Goal: Transaction & Acquisition: Purchase product/service

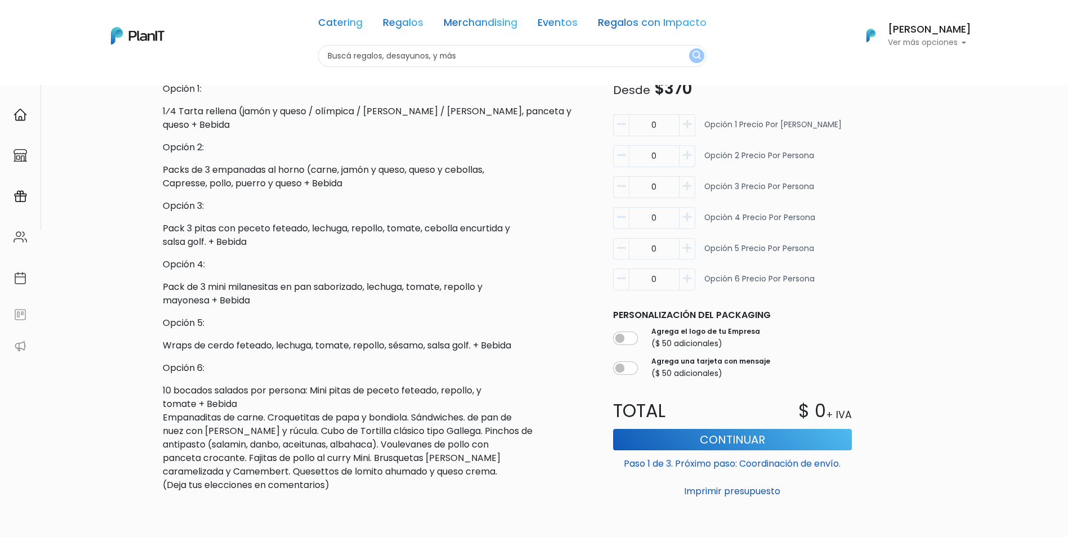
scroll to position [365, 0]
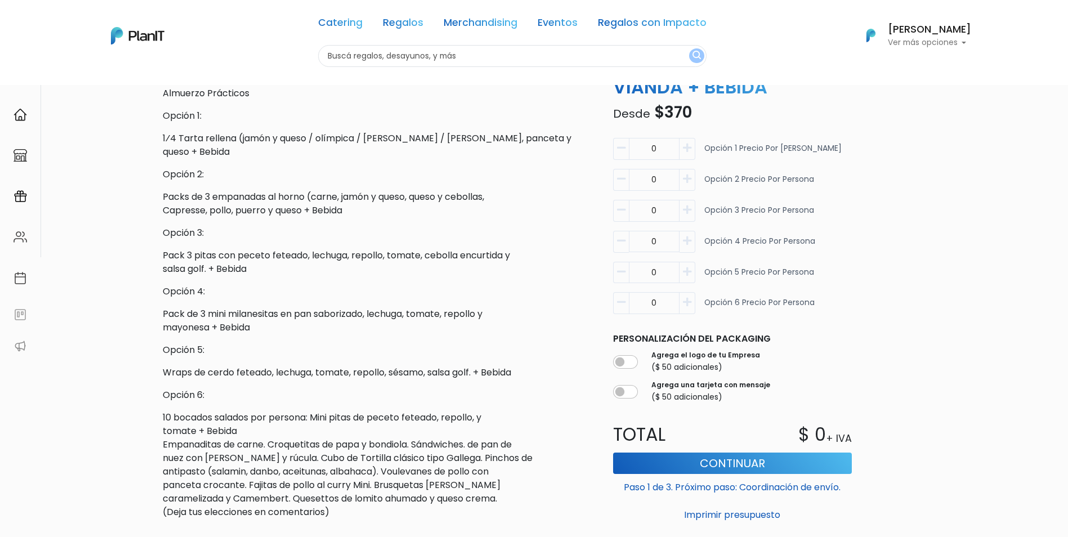
click at [684, 306] on icon "button" at bounding box center [687, 303] width 8 height 10
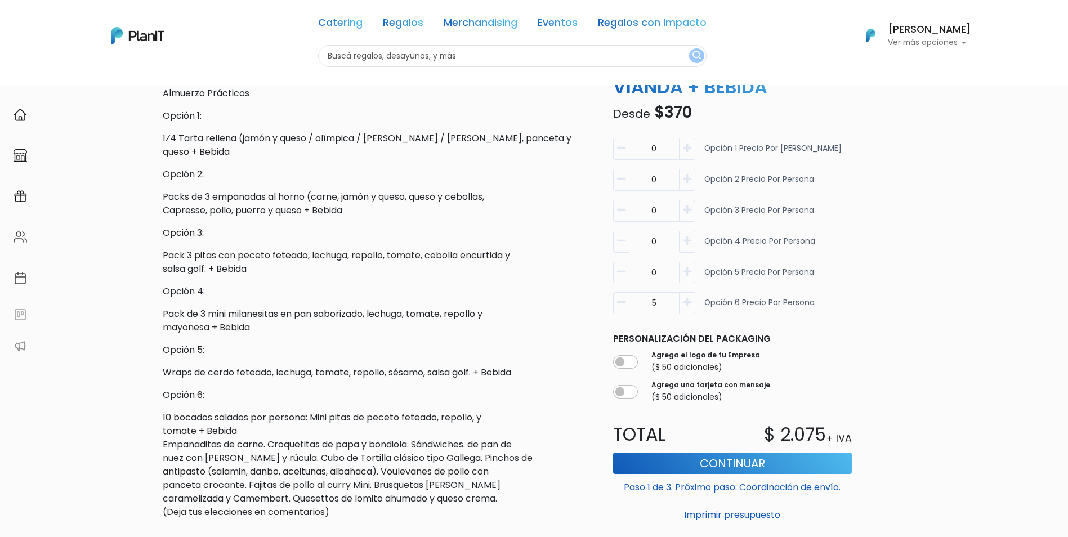
click at [684, 306] on icon "button" at bounding box center [687, 303] width 8 height 10
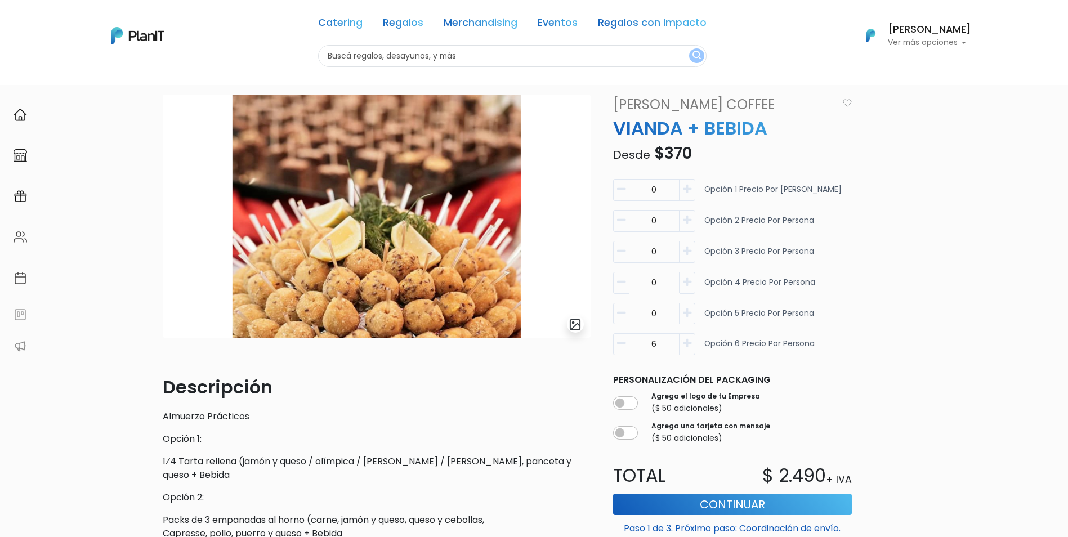
scroll to position [0, 0]
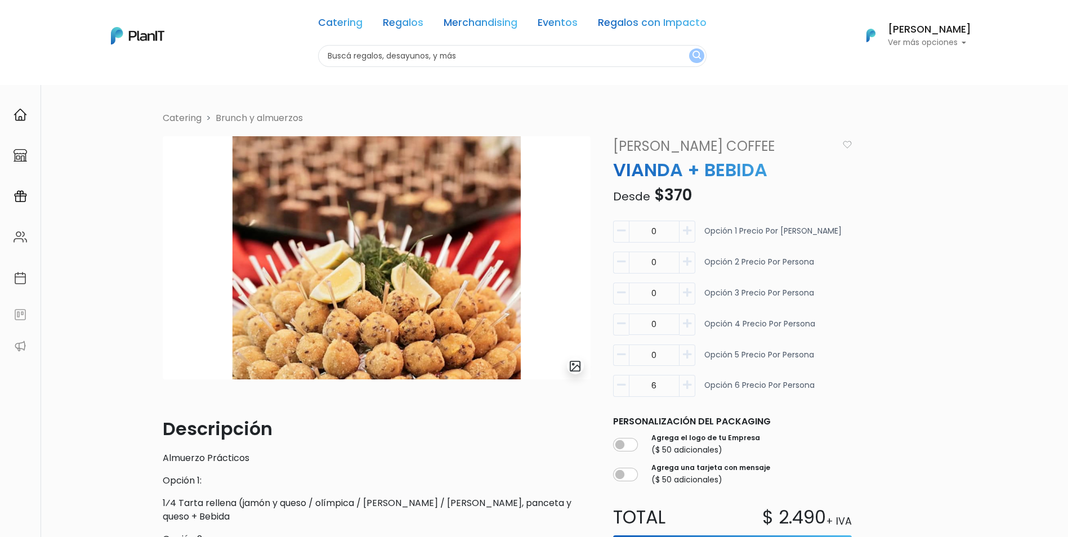
click at [697, 387] on div "6 Opción 6 precio por persona" at bounding box center [732, 390] width 239 height 31
click at [690, 387] on icon "button" at bounding box center [687, 385] width 8 height 10
type input "8"
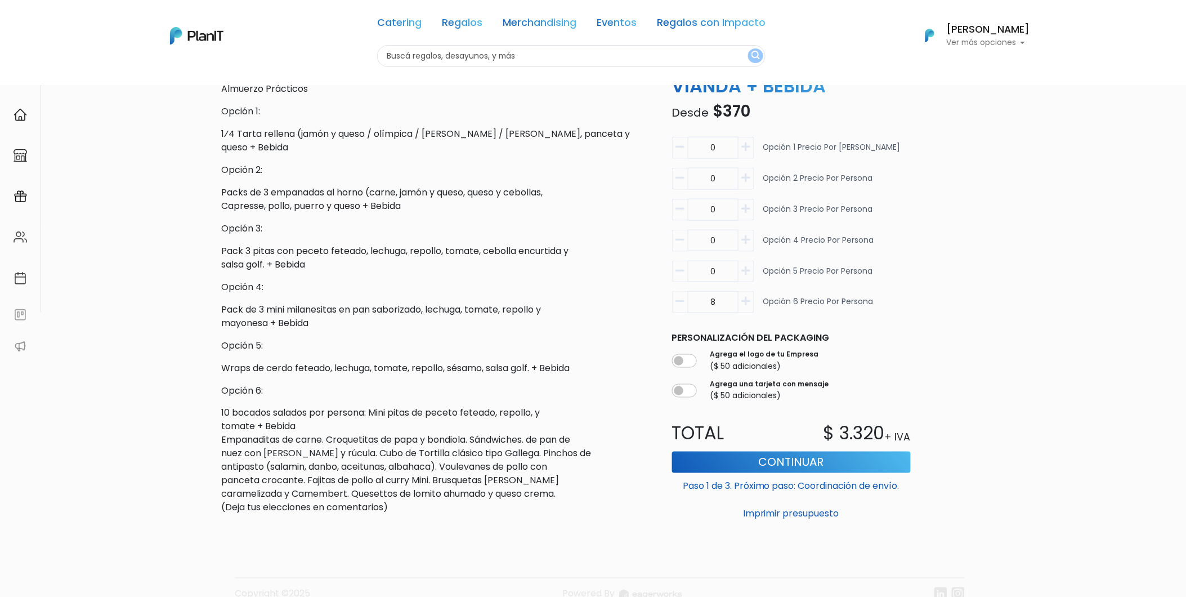
scroll to position [418, 0]
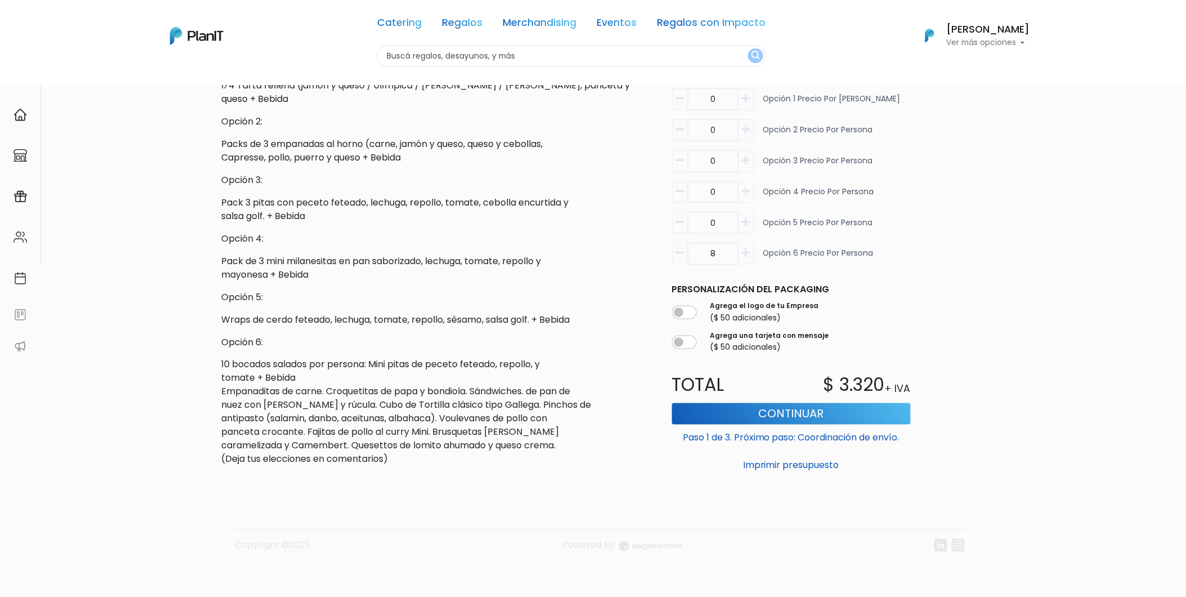
click at [1017, 44] on p "Ver más opciones" at bounding box center [988, 43] width 83 height 8
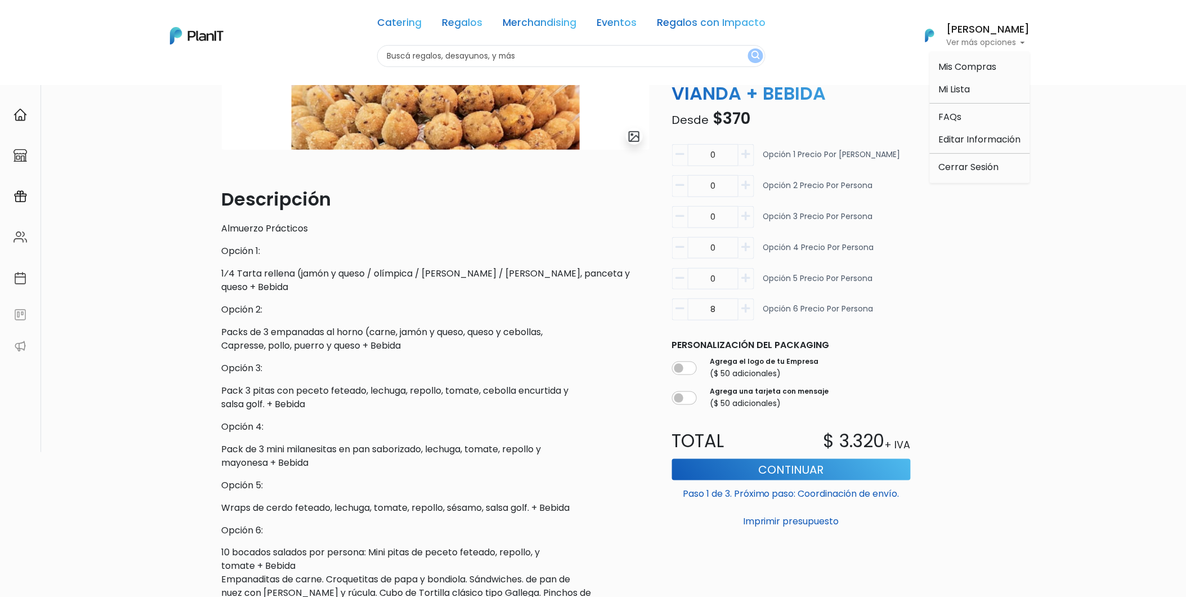
click at [617, 252] on p "Opción 1:" at bounding box center [436, 251] width 428 height 14
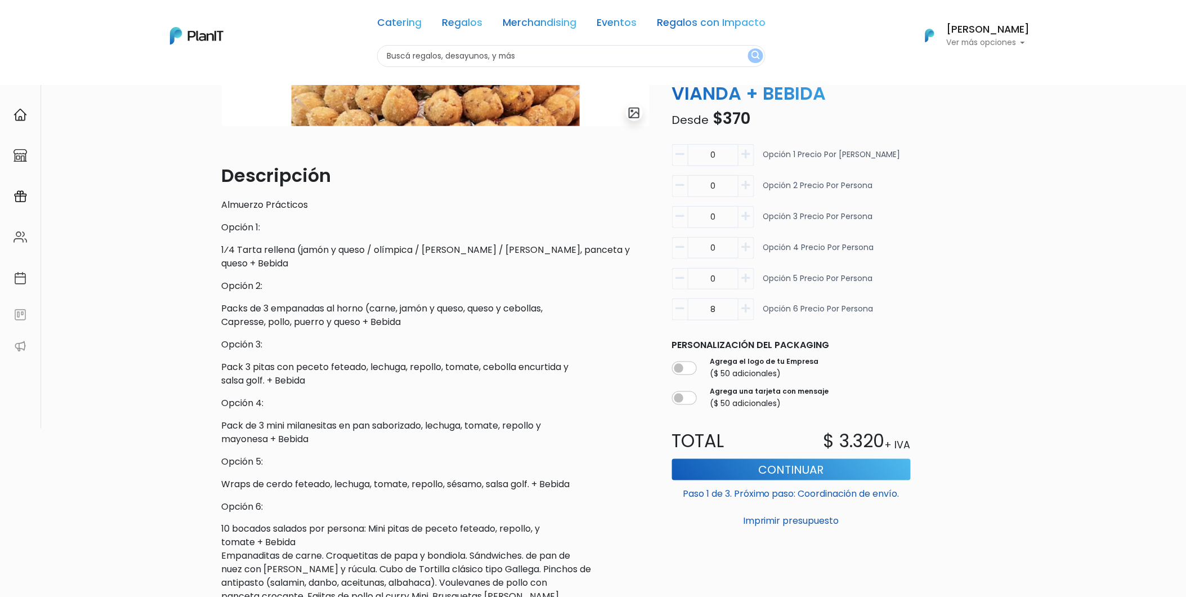
scroll to position [418, 0]
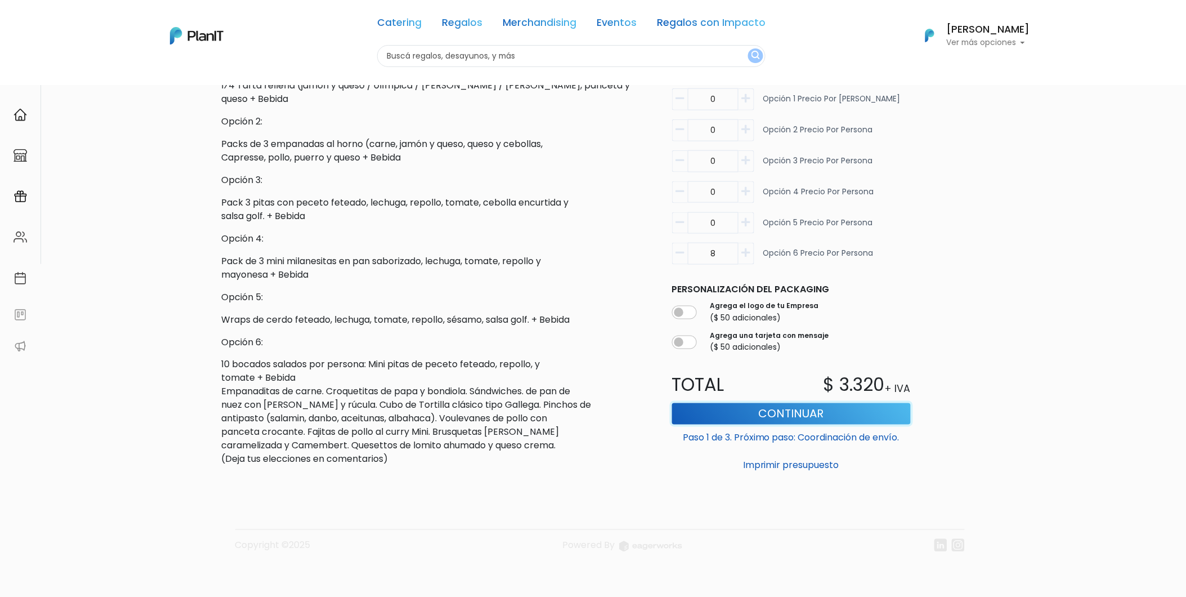
click at [805, 411] on button "Continuar" at bounding box center [791, 413] width 239 height 21
click at [747, 419] on button "Continuar" at bounding box center [791, 413] width 239 height 21
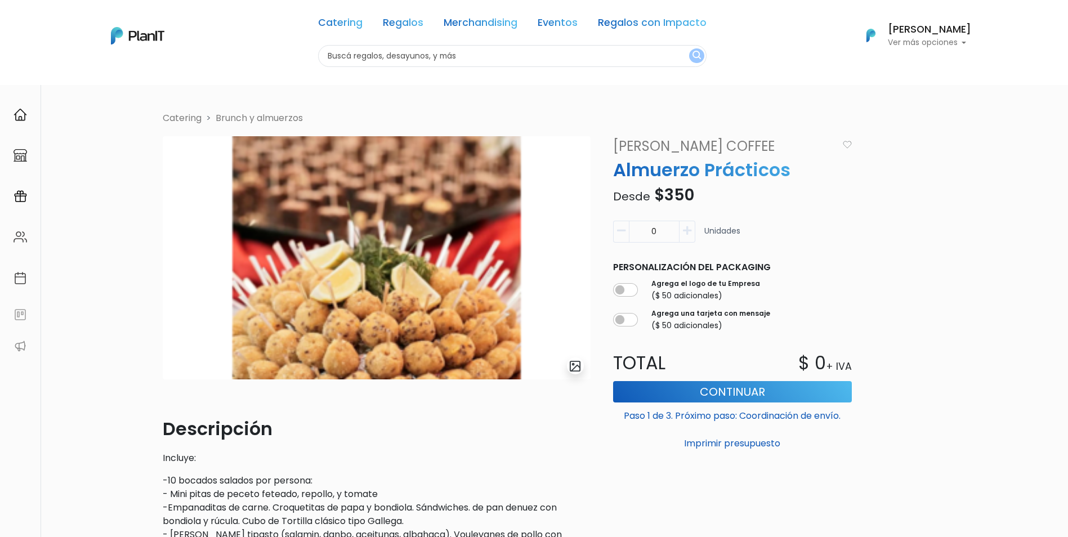
click at [690, 234] on icon "button" at bounding box center [687, 231] width 8 height 10
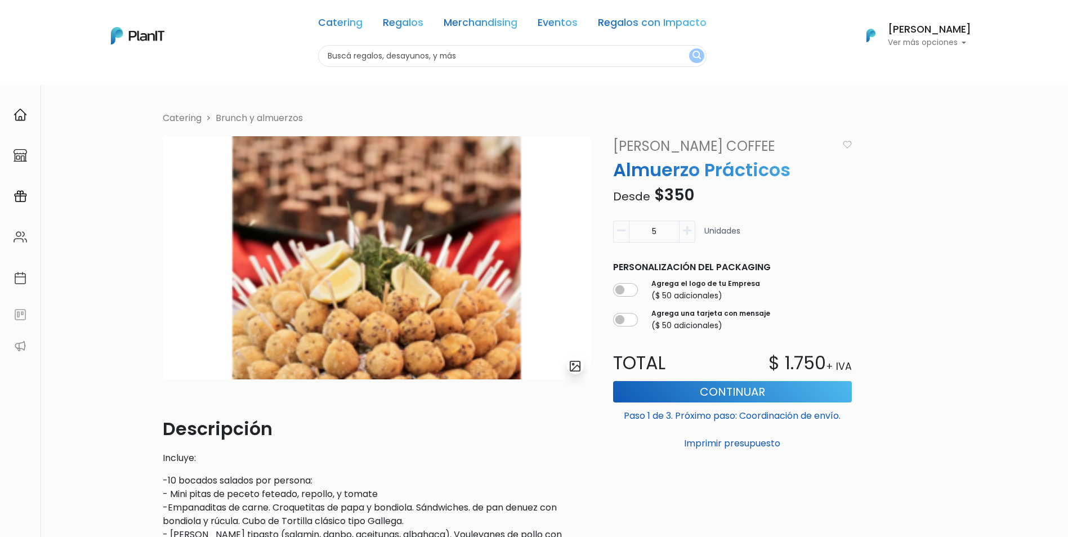
click at [690, 234] on icon "button" at bounding box center [687, 231] width 8 height 10
click at [690, 232] on icon "button" at bounding box center [687, 231] width 8 height 10
type input "8"
click at [711, 442] on button "Imprimir presupuesto" at bounding box center [732, 443] width 239 height 19
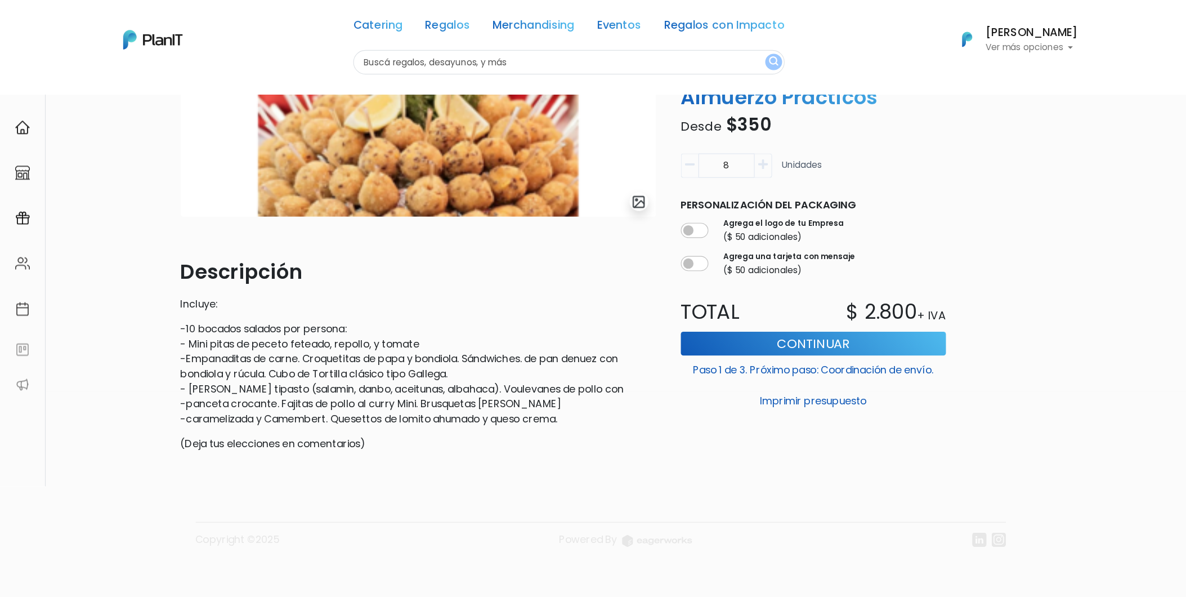
scroll to position [125, 0]
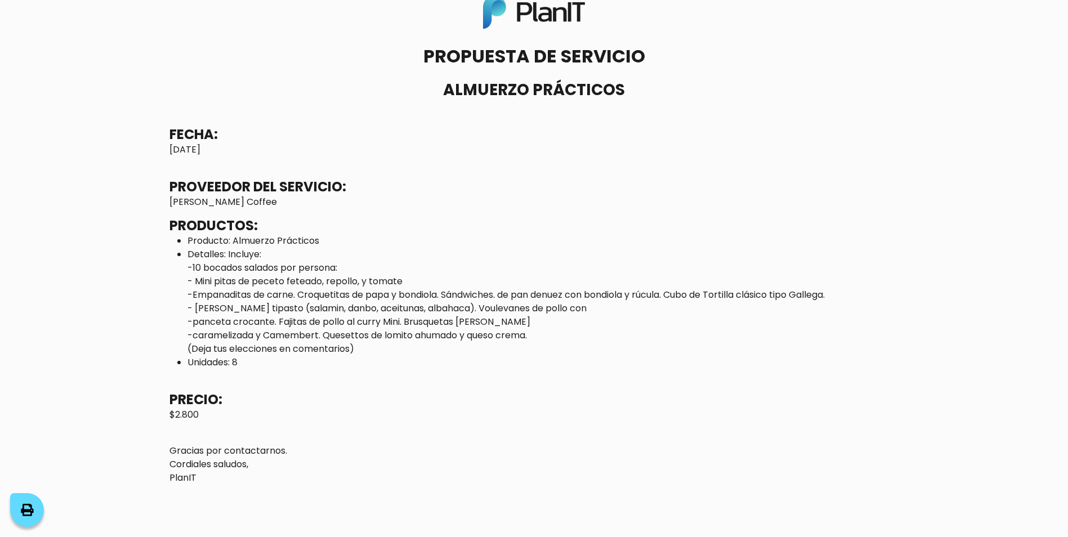
scroll to position [26, 0]
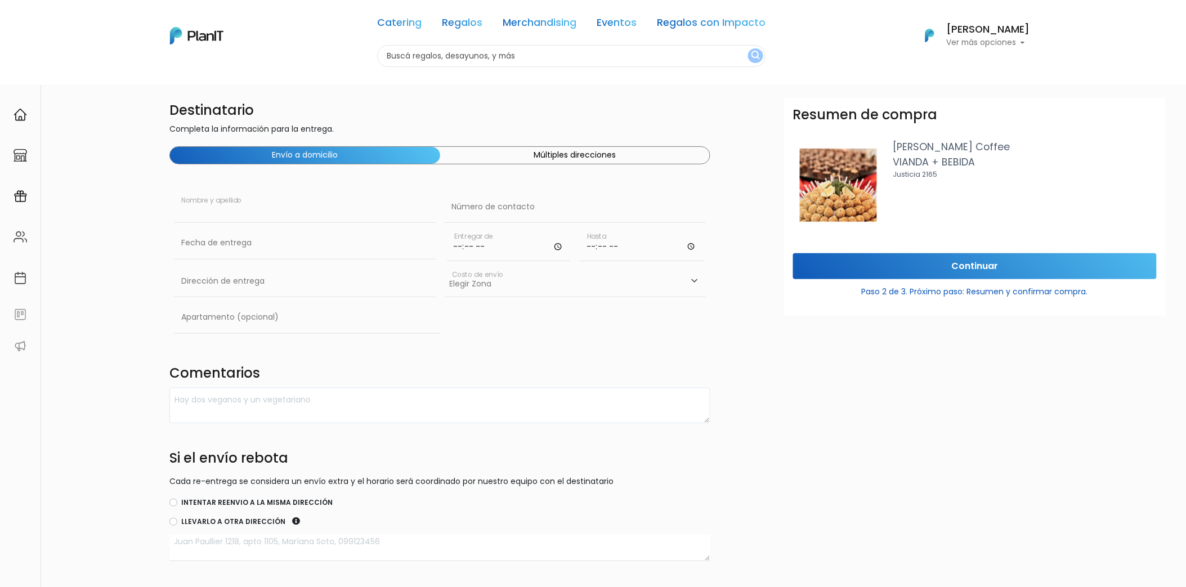
click at [398, 217] on input "text" at bounding box center [305, 207] width 262 height 32
type input "[PERSON_NAME]"
type input "097 002 541"
type input "Av. Italia 6201"
type input "[GEOGRAPHIC_DATA], [GEOGRAPHIC_DATA]"
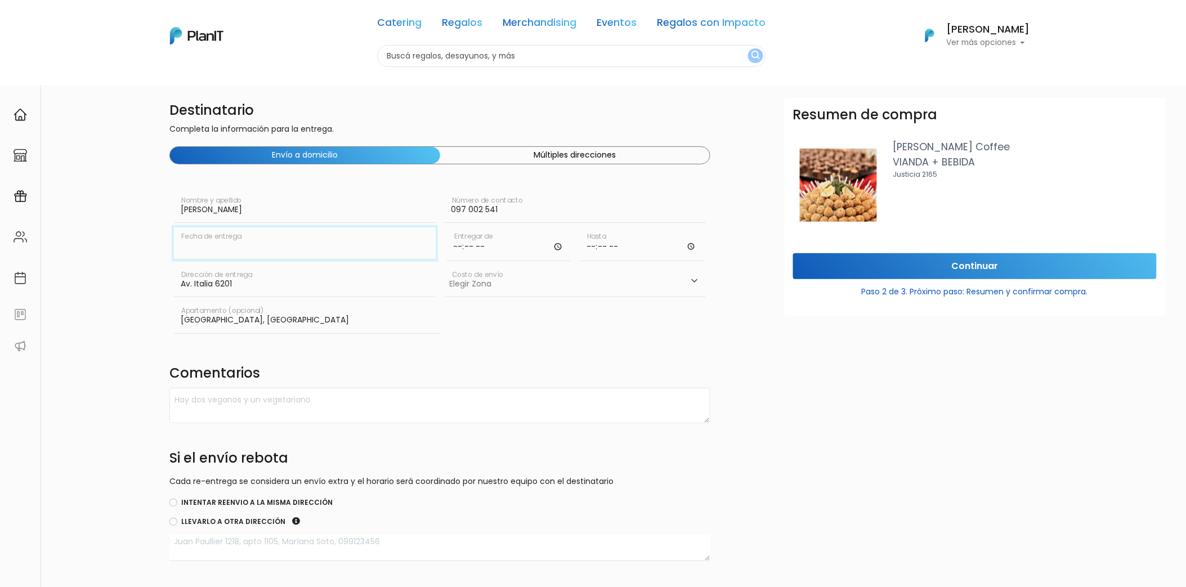
click at [338, 255] on input "text" at bounding box center [305, 243] width 262 height 32
click at [219, 374] on td "30" at bounding box center [218, 372] width 17 height 17
type input "[DATE]"
click at [523, 254] on input "time" at bounding box center [509, 244] width 124 height 34
click at [558, 246] on input "time" at bounding box center [509, 244] width 124 height 34
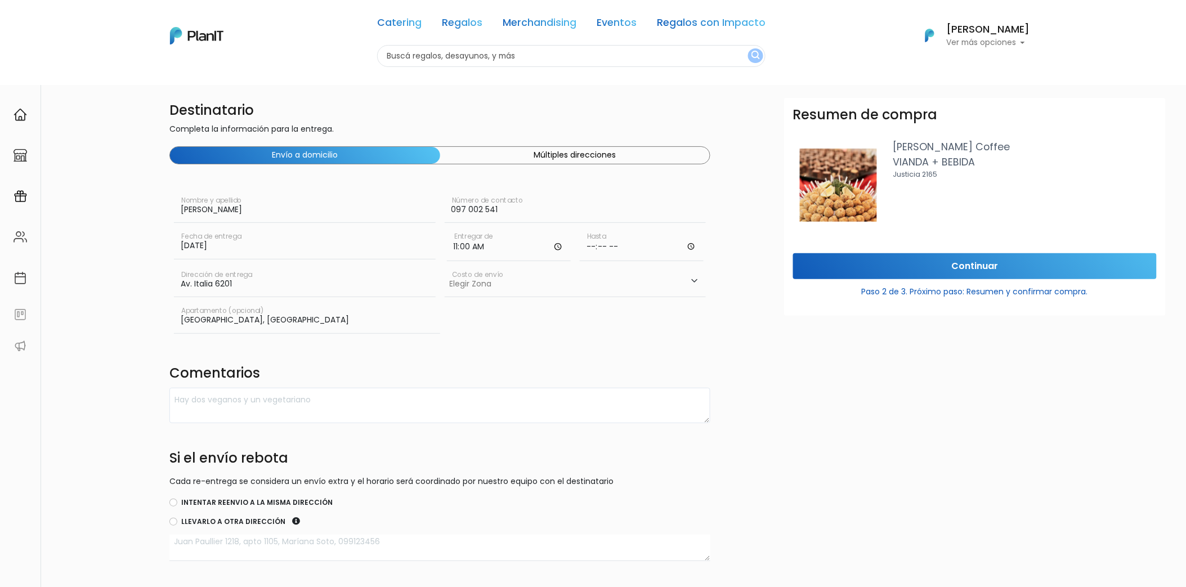
type input "11:00"
click at [611, 246] on input "time" at bounding box center [642, 244] width 124 height 34
click at [689, 246] on input "time" at bounding box center [642, 244] width 124 height 34
type input "11:30"
click at [712, 318] on div "Destinatario Completa la información para la entrega. Envío a domicilio Múltipl…" at bounding box center [440, 331] width 554 height 467
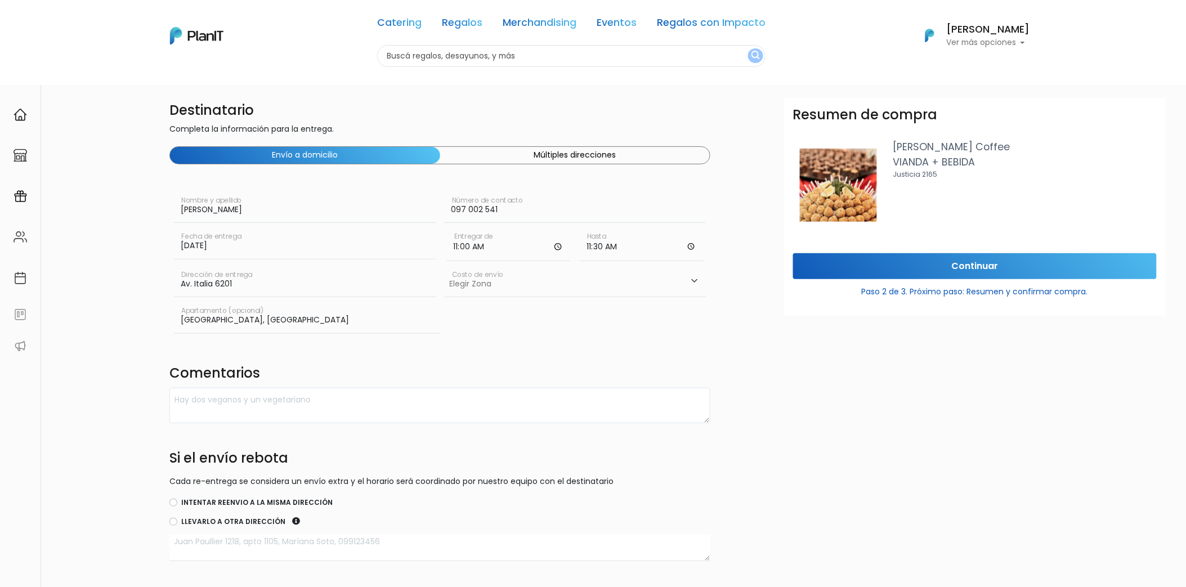
click at [685, 276] on select "Elegir [GEOGRAPHIC_DATA]- $600 Oficina- $0 [GEOGRAPHIC_DATA]- $250" at bounding box center [576, 282] width 262 height 32
select select "10"
click at [445, 266] on select "Elegir [GEOGRAPHIC_DATA]- $600 Oficina- $0 [GEOGRAPHIC_DATA]- $250" at bounding box center [576, 282] width 262 height 32
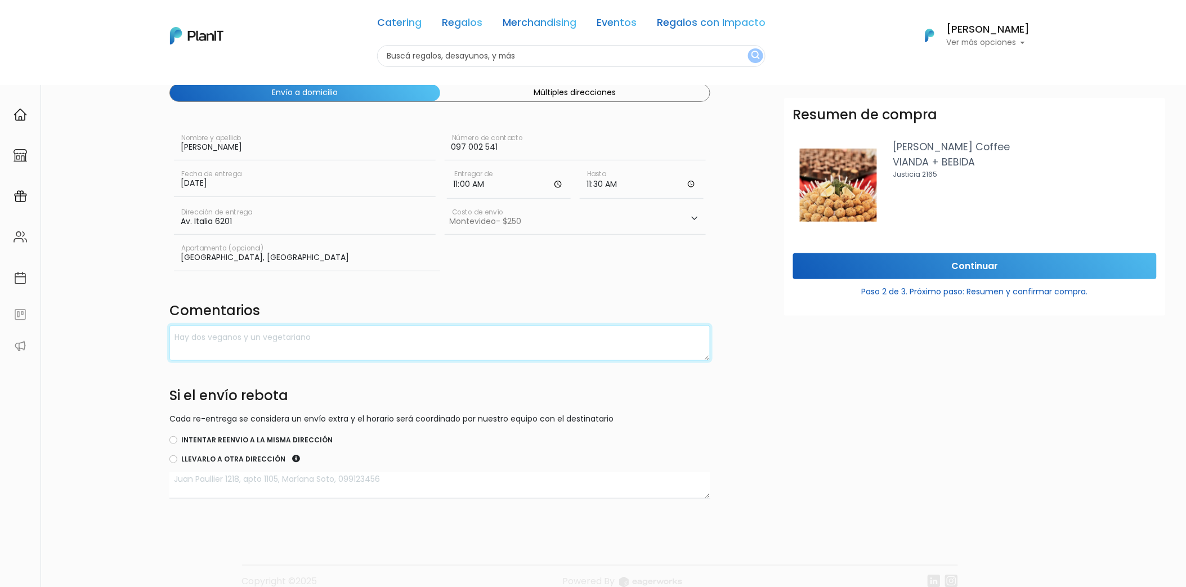
click at [459, 338] on textarea at bounding box center [439, 342] width 541 height 35
type textarea "M"
type textarea "O"
click at [401, 338] on textarea "Menú opción 6 para 8 personas. Bebida: Coca Cola Light/Zero" at bounding box center [439, 342] width 541 height 35
click at [428, 334] on textarea "Menú opción 6 para 8 personas. Bebida: Coca Cola Light o Zero" at bounding box center [439, 342] width 541 height 35
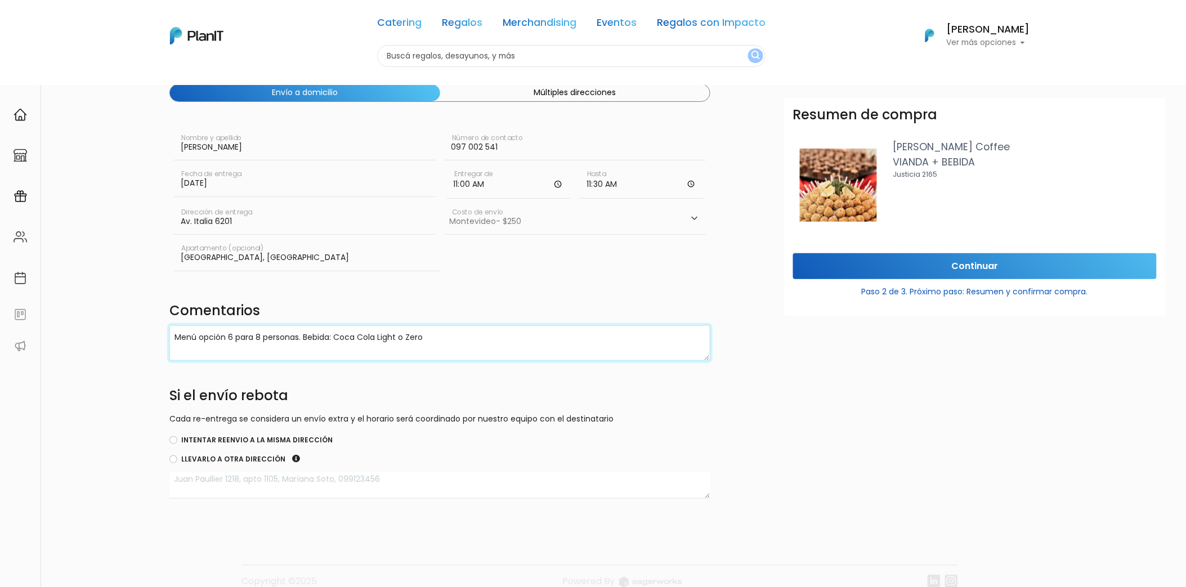
type textarea "Menú opción 6 para 8 personas. Bebida: Coca Cola Light o Zero"
click at [445, 332] on textarea "Menú opción 6 para 8 personas. Bebida: Coca Cola Light o Zero" at bounding box center [439, 342] width 541 height 35
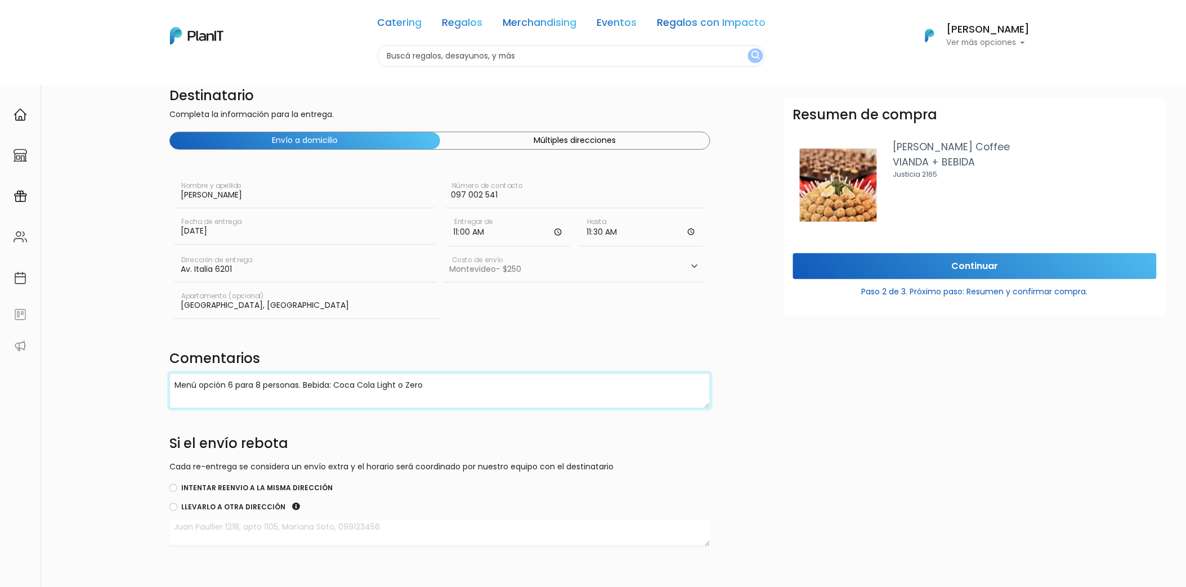
scroll to position [0, 0]
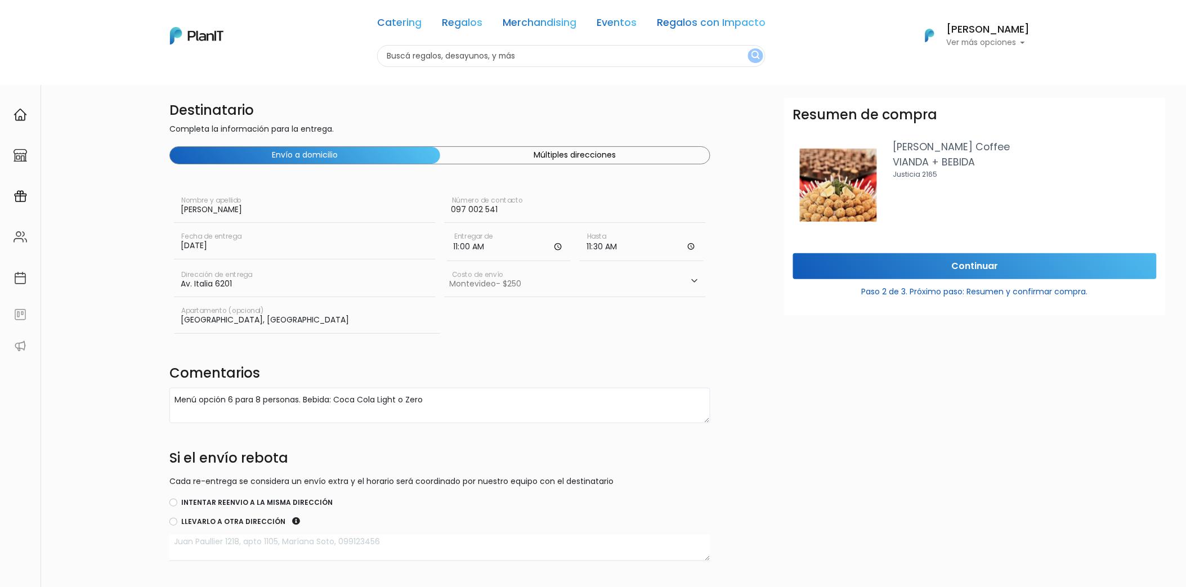
click at [619, 155] on button "Múltiples direcciones" at bounding box center [575, 155] width 270 height 17
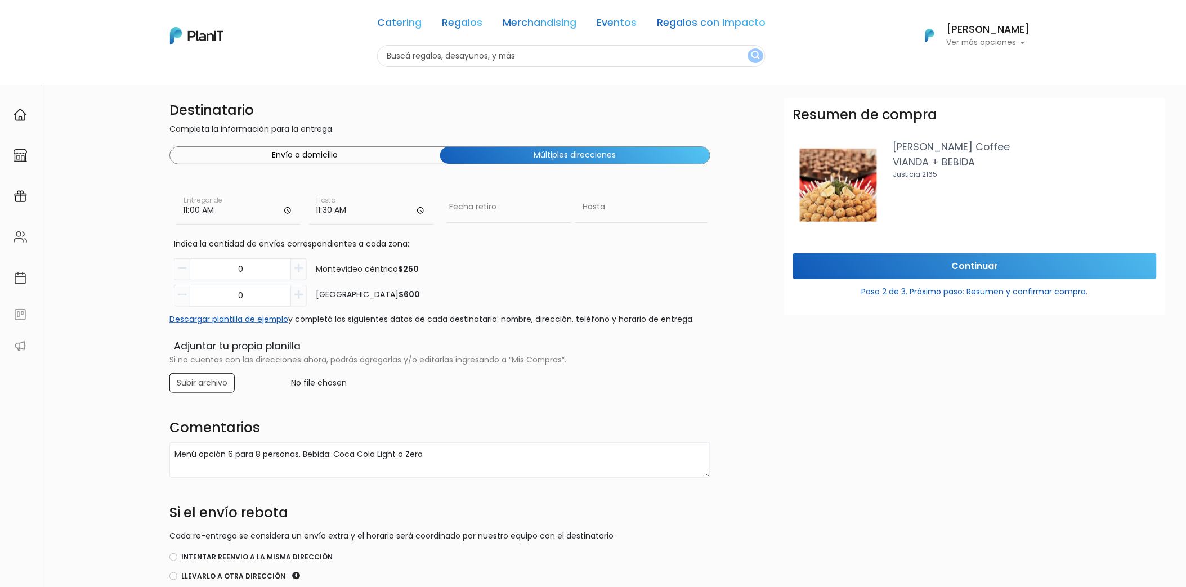
click at [403, 147] on button "Envío a domicilio" at bounding box center [305, 155] width 270 height 17
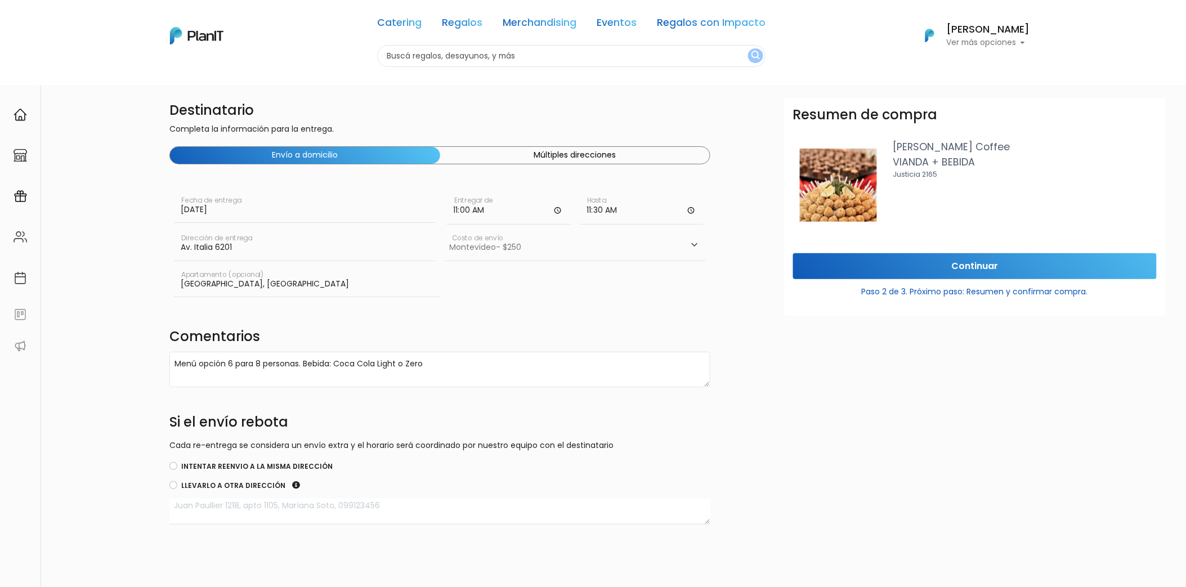
click at [234, 486] on label "Llevarlo a otra dirección" at bounding box center [233, 486] width 104 height 10
click at [177, 486] on input "Llevarlo a otra dirección" at bounding box center [173, 485] width 8 height 8
radio input "true"
click at [228, 466] on label "Intentar reenvio a la misma dirección" at bounding box center [256, 466] width 151 height 10
click at [177, 466] on input "Intentar reenvio a la misma dirección" at bounding box center [173, 466] width 8 height 8
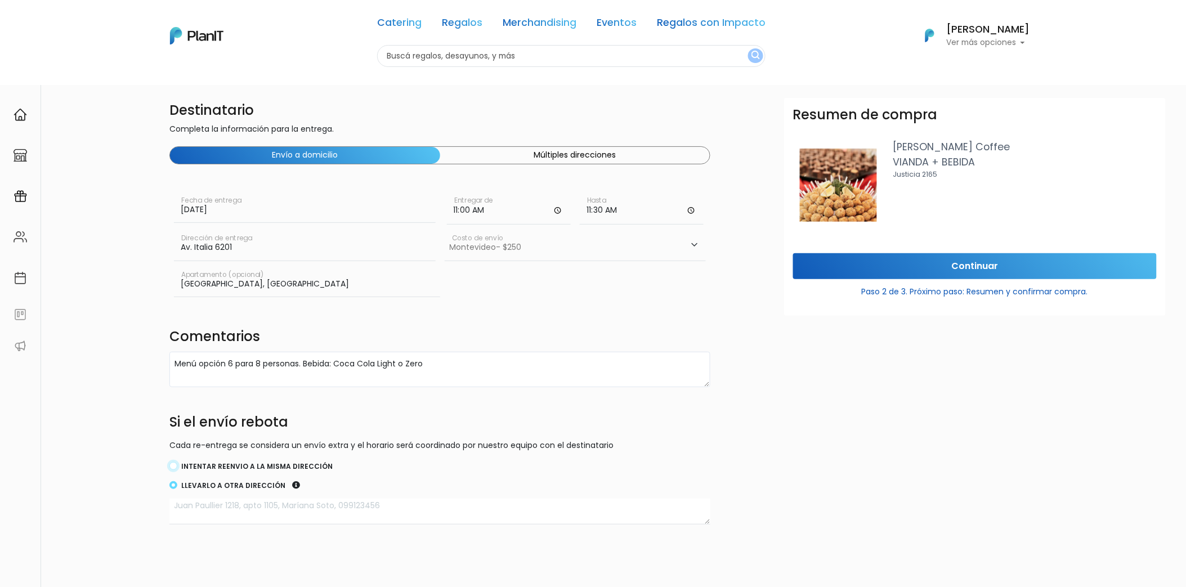
radio input "true"
click at [375, 212] on input "30/09/2025" at bounding box center [305, 207] width 262 height 32
click at [222, 338] on td "30" at bounding box center [218, 335] width 17 height 17
click at [381, 245] on input "Av. Italia 6201" at bounding box center [305, 245] width 262 height 32
type input "Av. Italia 6201"
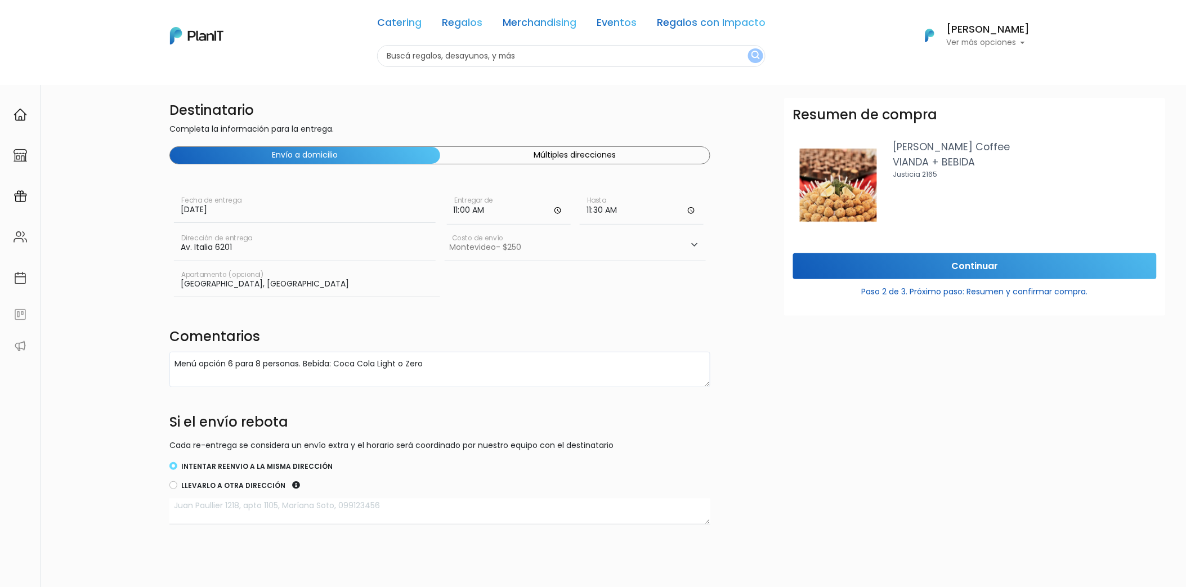
type input "Edificio Los Sauces, Planta Baja"
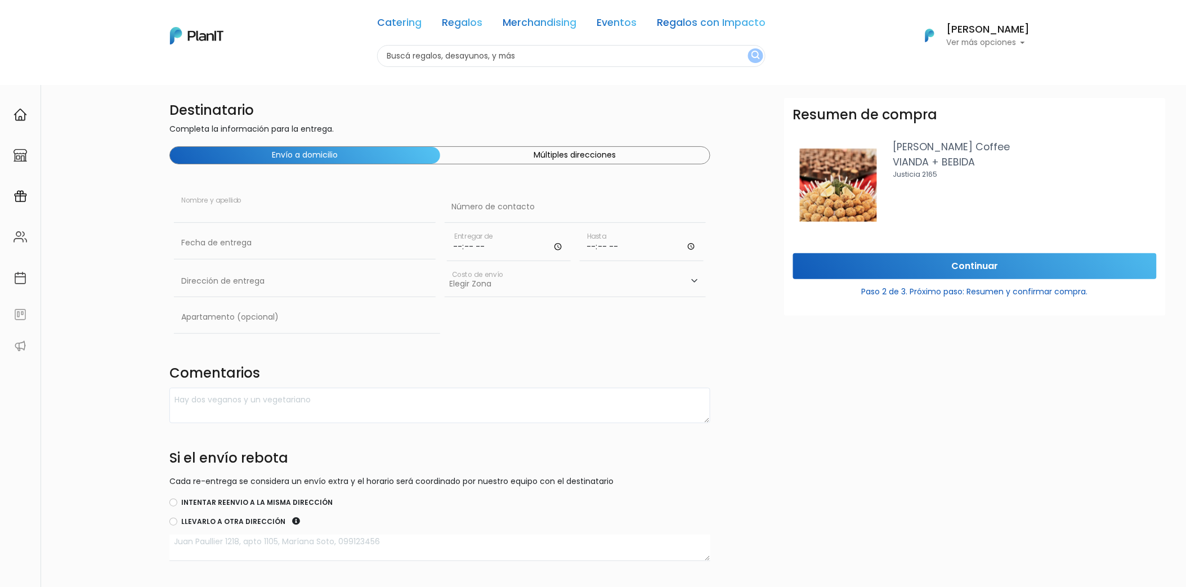
click at [324, 203] on input "text" at bounding box center [305, 207] width 262 height 32
type input "[PERSON_NAME]"
type input "097 002 541"
type input "Av. Italia 6201"
type input "Edificio Los Sauces, Planta Baja"
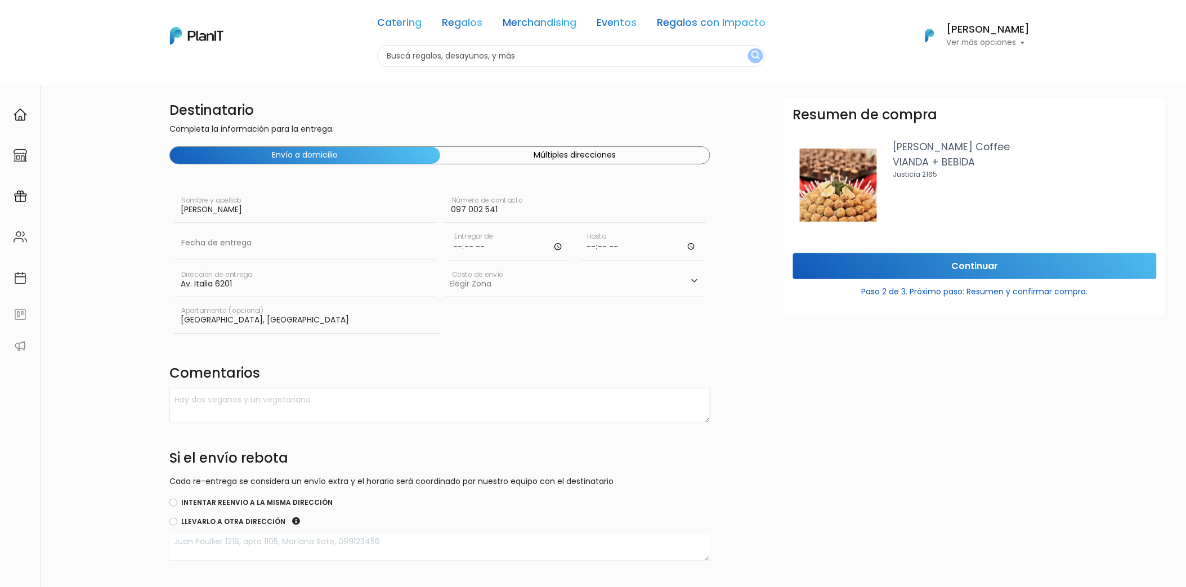
click at [561, 246] on input "time" at bounding box center [509, 244] width 124 height 34
type input "11:00"
click at [584, 330] on div "Edificio Los Sauces, Planta Baja Apartamento (opcional)" at bounding box center [439, 320] width 541 height 36
click at [695, 248] on input "time" at bounding box center [642, 244] width 124 height 34
type input "11:30"
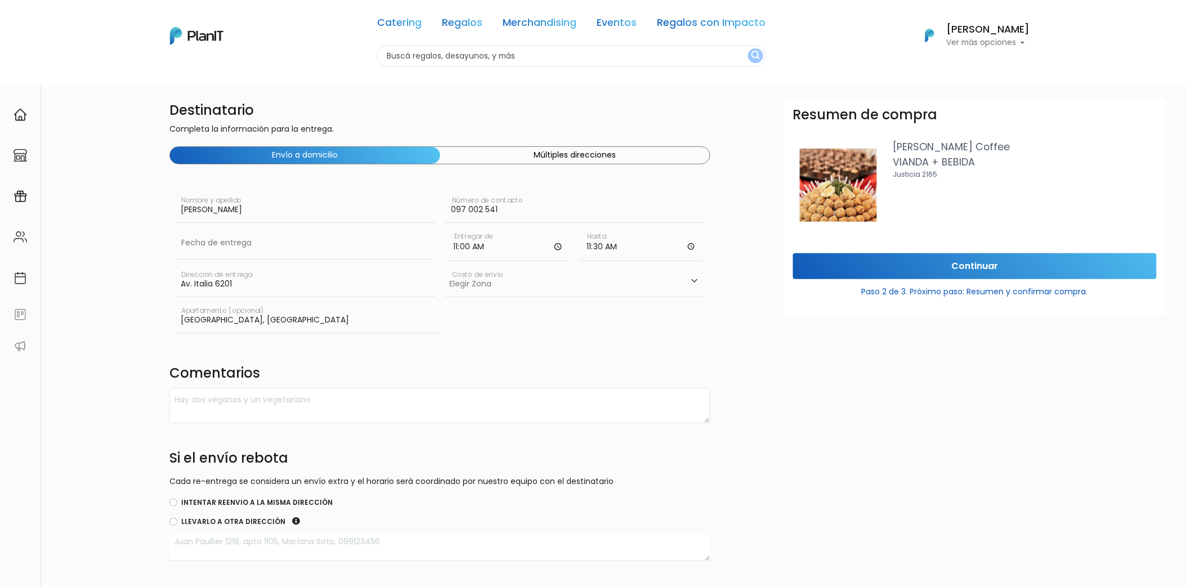
click at [687, 329] on div "Edificio Los Sauces, Planta Baja Apartamento (opcional)" at bounding box center [439, 320] width 541 height 36
drag, startPoint x: 638, startPoint y: 285, endPoint x: 638, endPoint y: 299, distance: 14.1
click at [638, 285] on select "Elegir Zona Zona américa- $600 Oficina- $0 Montevideo- $250" at bounding box center [576, 282] width 262 height 32
click at [445, 266] on select "Elegir Zona Zona américa- $600 Oficina- $0 Montevideo- $250" at bounding box center [576, 282] width 262 height 32
click at [542, 294] on select "Elegir Zona Zona américa- $600 Oficina- $0 Montevideo- $250" at bounding box center [576, 282] width 262 height 32
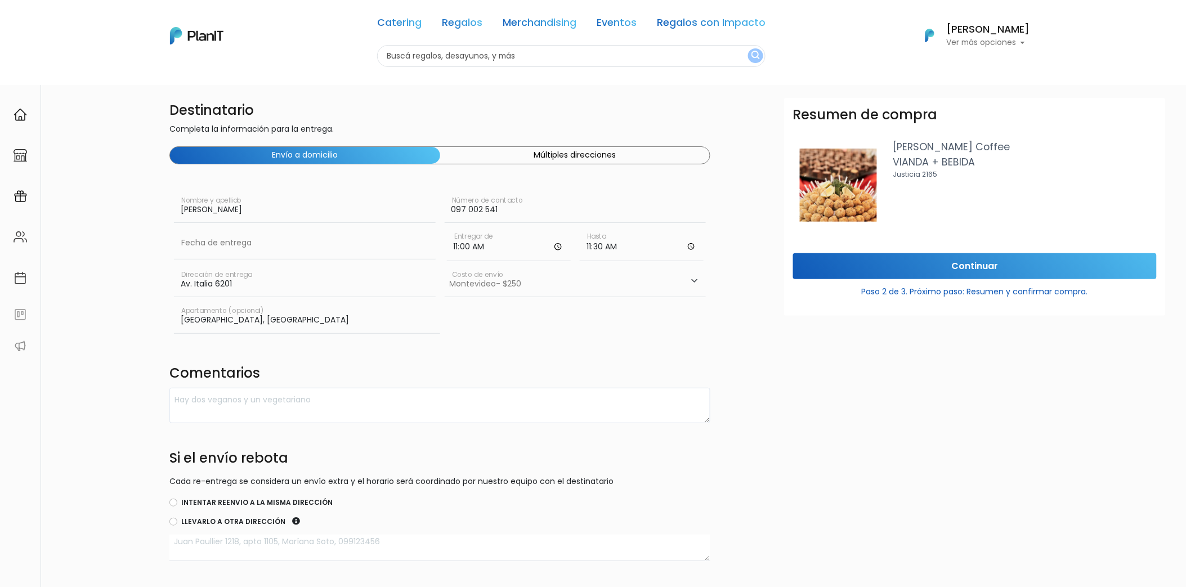
select select "8"
click at [445, 266] on select "Elegir Zona Zona américa- $600 Oficina- $0 Montevideo- $250" at bounding box center [576, 282] width 262 height 32
click at [531, 285] on select "Elegir Zona Zona américa- $600 Oficina- $0 Montevideo- $250" at bounding box center [576, 282] width 262 height 32
click at [445, 266] on select "Elegir Zona Zona américa- $600 Oficina- $0 Montevideo- $250" at bounding box center [576, 282] width 262 height 32
click at [527, 282] on select "Elegir Zona Zona américa- $600 Oficina- $0 Montevideo- $250" at bounding box center [576, 282] width 262 height 32
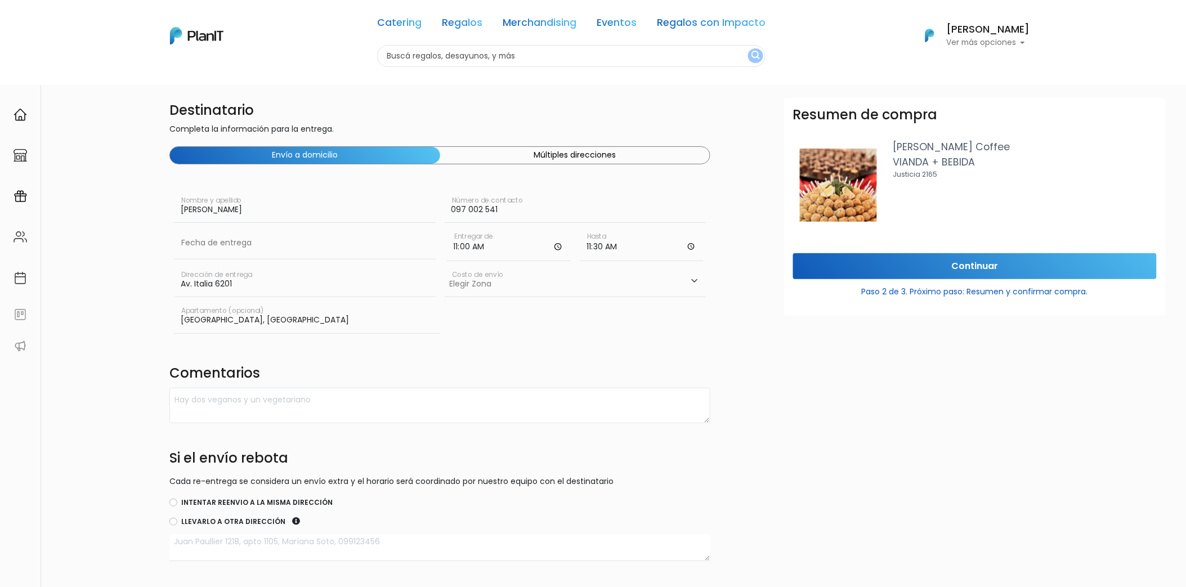
select select "10"
click at [445, 266] on select "Elegir Zona Zona américa- $600 Oficina- $0 Montevideo- $250" at bounding box center [576, 282] width 262 height 32
click at [366, 243] on input "text" at bounding box center [305, 243] width 262 height 32
click at [222, 370] on td "30" at bounding box center [218, 372] width 17 height 17
type input "30/09/2025"
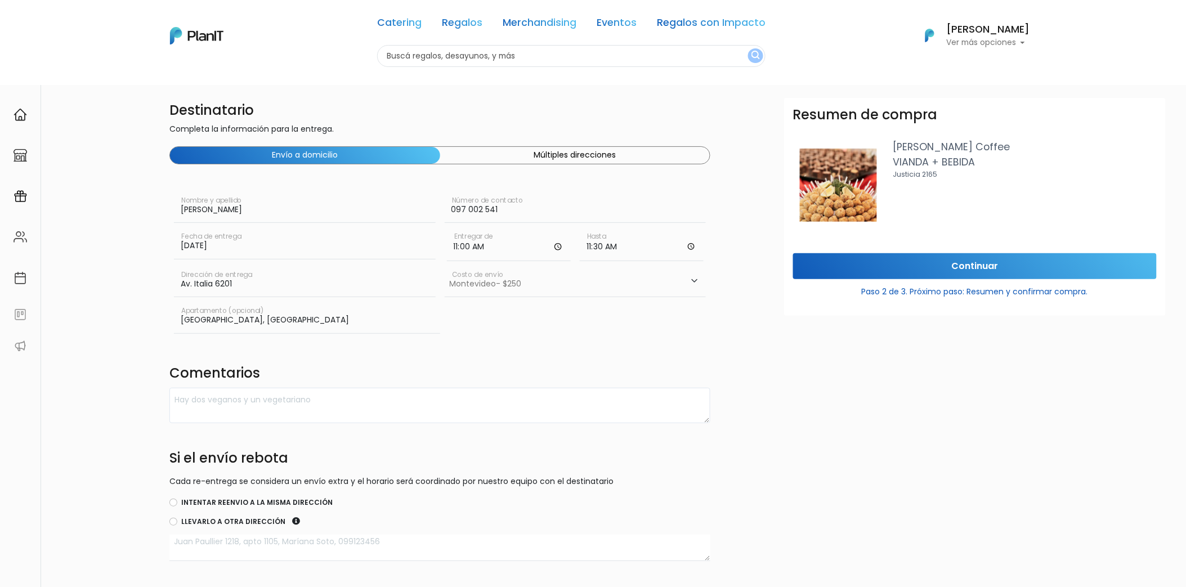
click at [481, 358] on div "Destinatario Completa la información para la entrega. Envío a domicilio Múltipl…" at bounding box center [440, 331] width 554 height 467
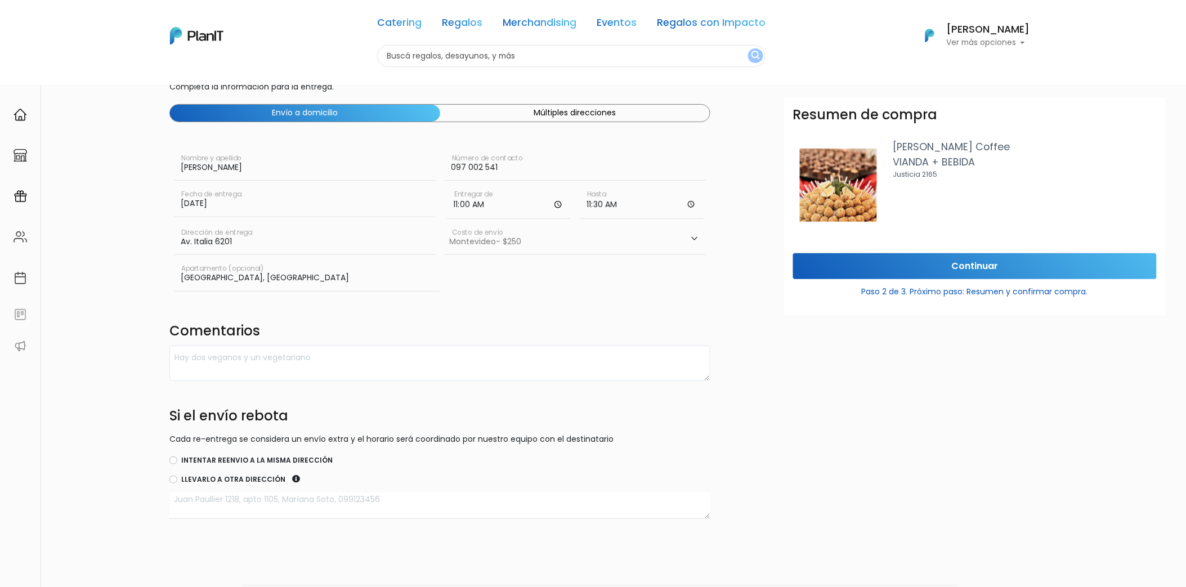
scroll to position [62, 0]
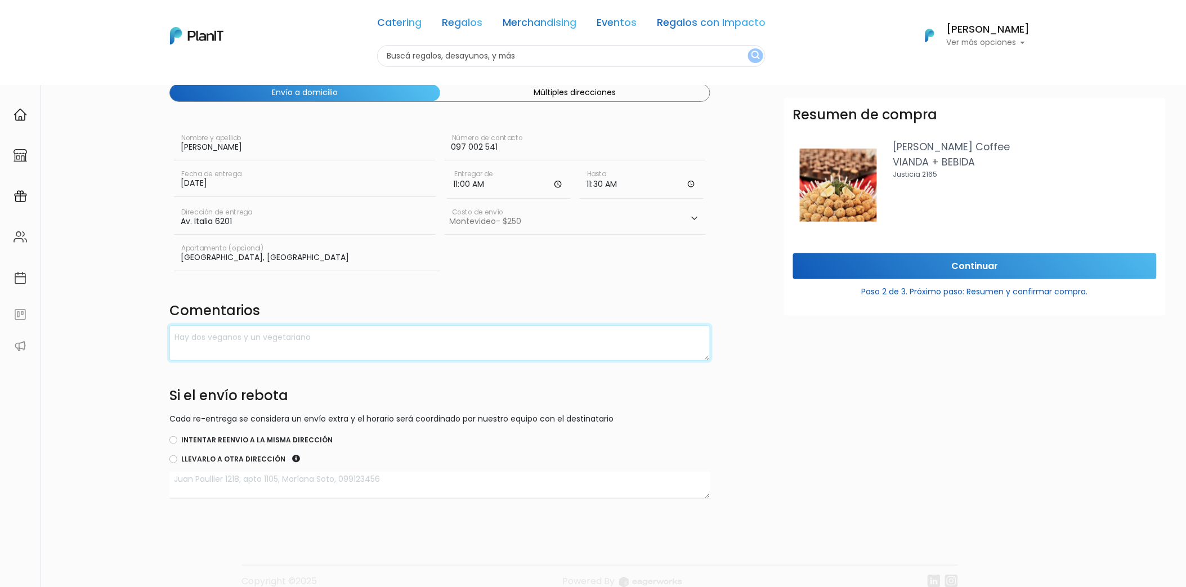
click at [448, 346] on textarea at bounding box center [439, 342] width 541 height 35
type textarea "Menú opción 6 para 8 personas. Bebida: Coca Cola Light o Zero"
click at [249, 440] on label "Intentar reenvio a la misma dirección" at bounding box center [256, 440] width 151 height 10
click at [177, 440] on input "Intentar reenvio a la misma dirección" at bounding box center [173, 440] width 8 height 8
radio input "true"
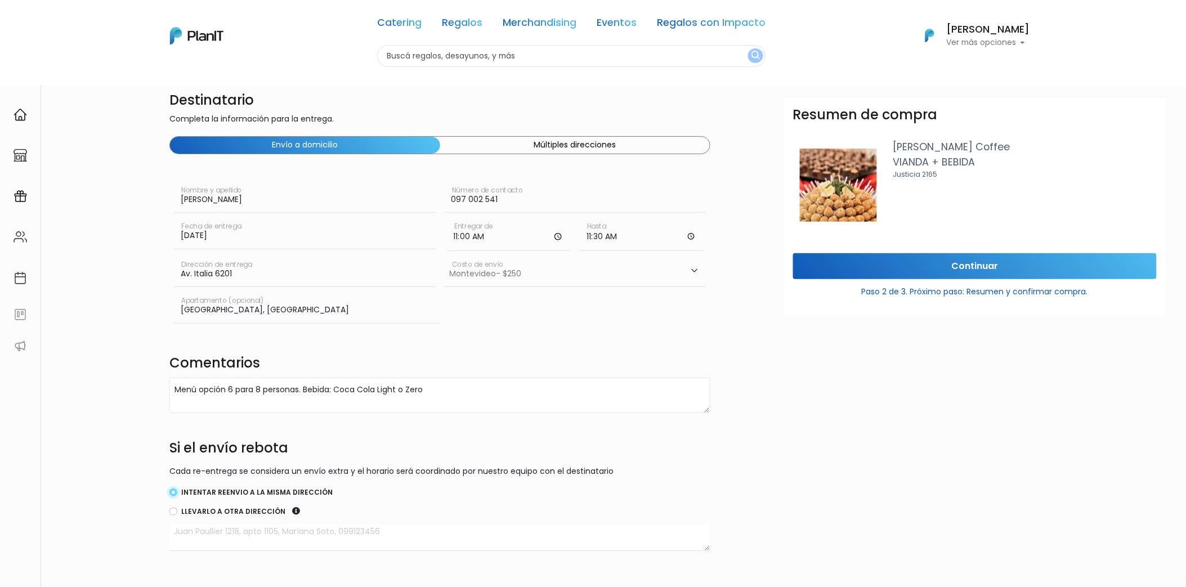
scroll to position [0, 0]
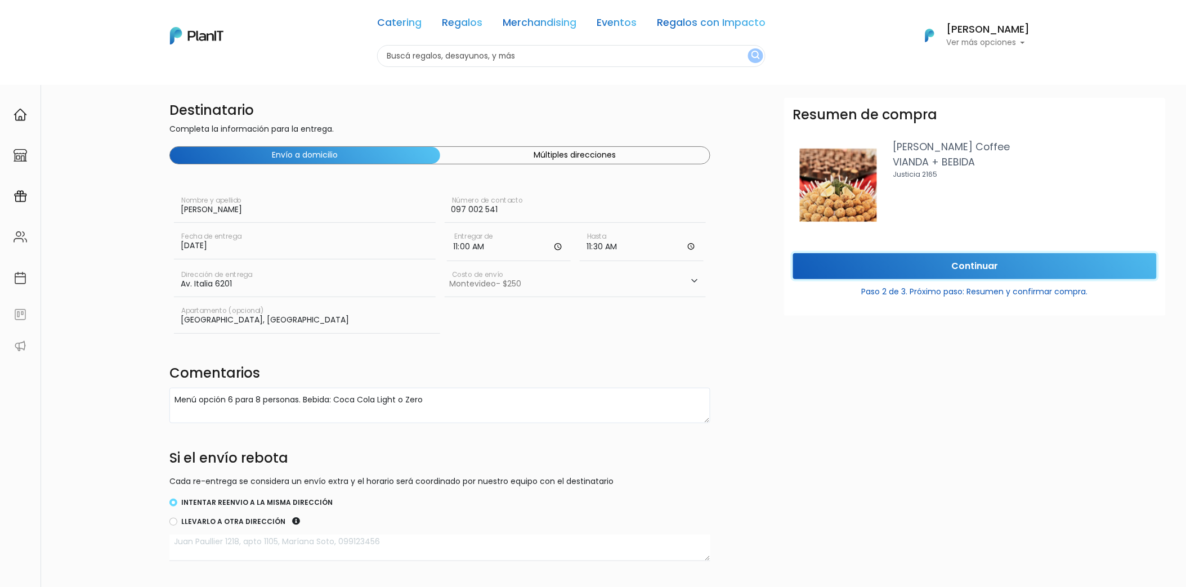
click at [949, 263] on input "Continuar" at bounding box center [975, 266] width 364 height 26
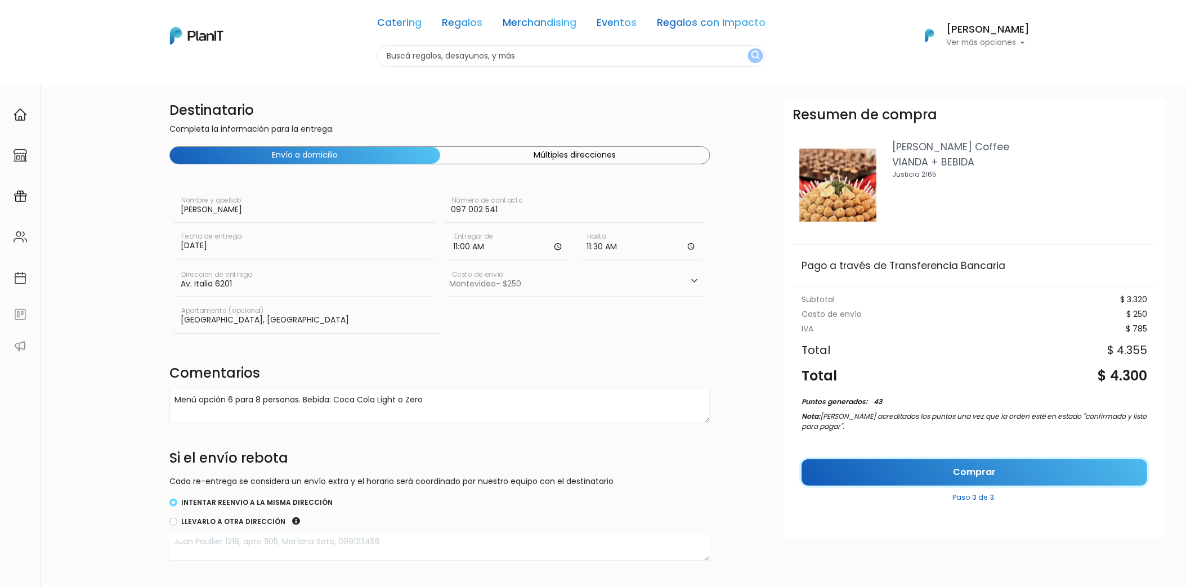
click at [994, 468] on link "Comprar" at bounding box center [975, 472] width 346 height 26
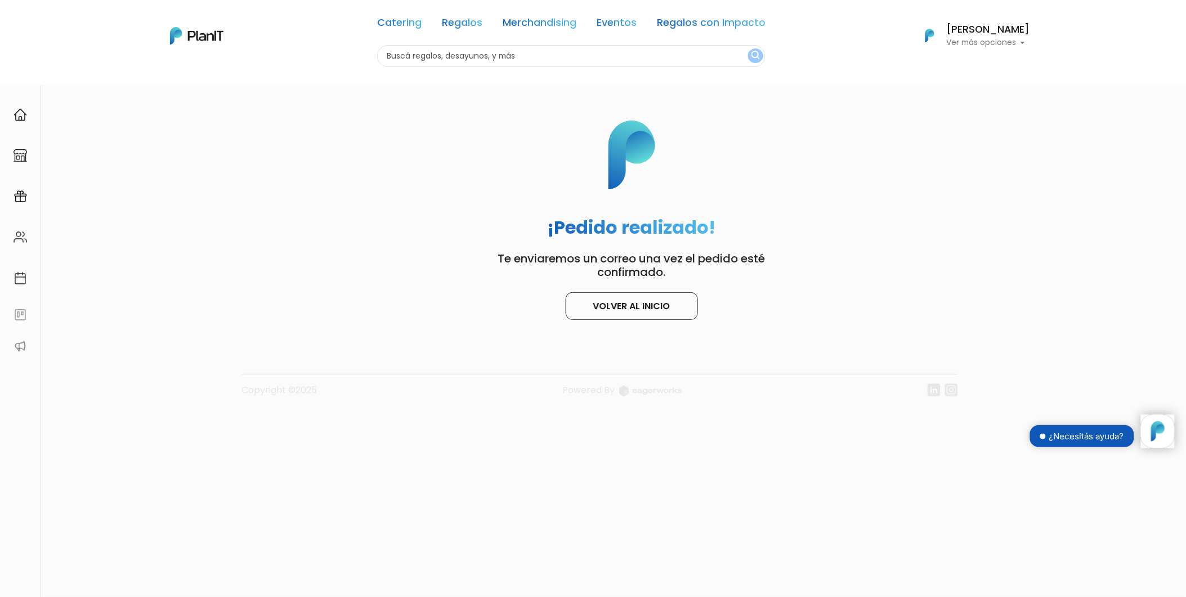
click at [995, 39] on p "Ver más opciones" at bounding box center [988, 43] width 83 height 8
click at [978, 63] on span "Mis Compras" at bounding box center [968, 66] width 58 height 13
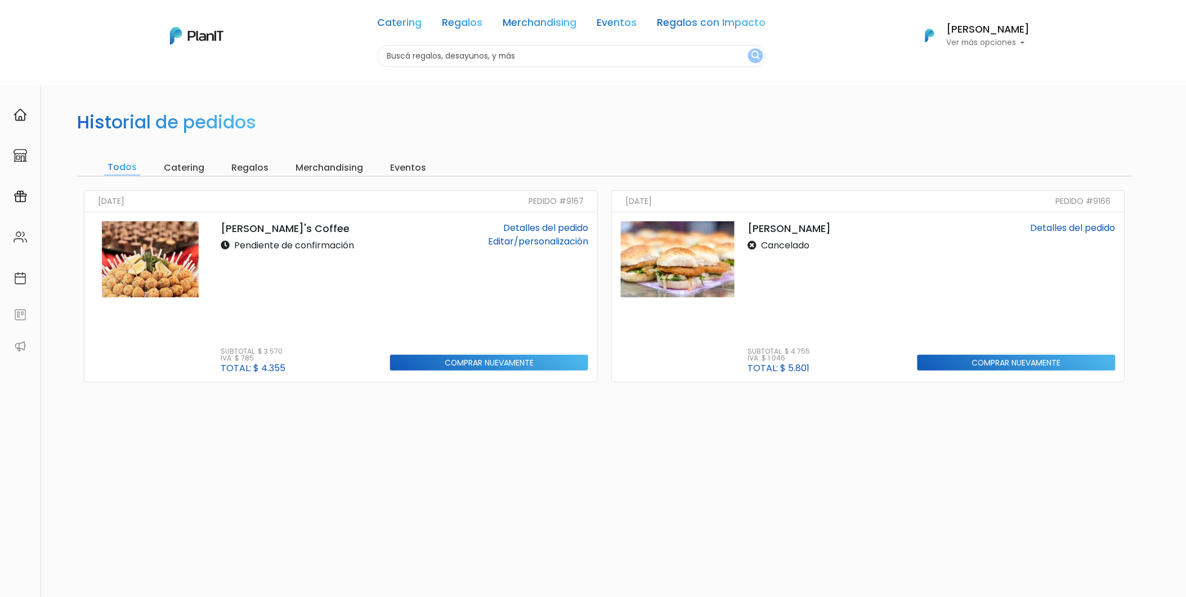
click at [526, 235] on link "Editar/personalización" at bounding box center [538, 241] width 100 height 13
click at [551, 226] on link "Detalles del pedido" at bounding box center [545, 227] width 85 height 13
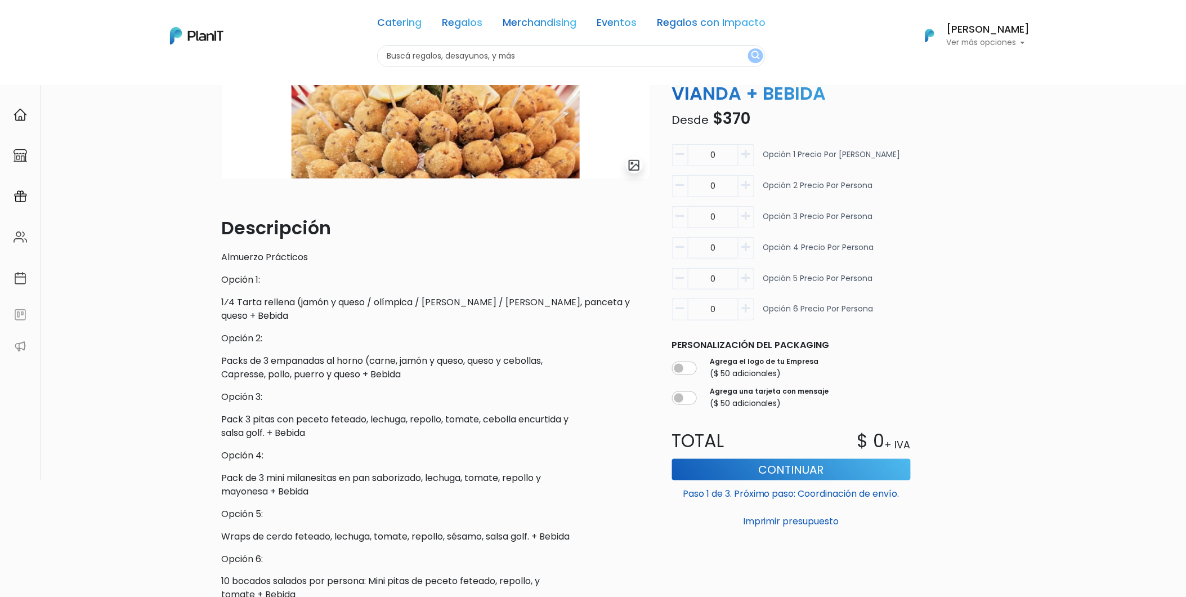
scroll to position [375, 0]
